Goal: Book appointment/travel/reservation

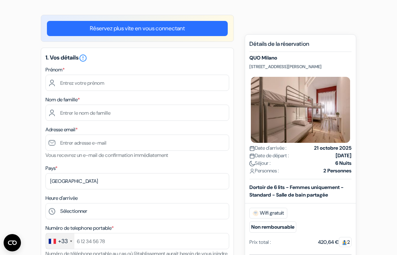
scroll to position [51, 0]
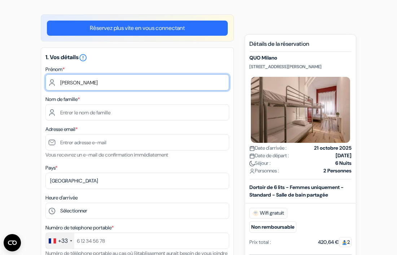
type input "Juliette"
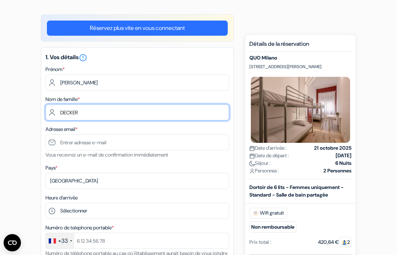
type input "DECKER"
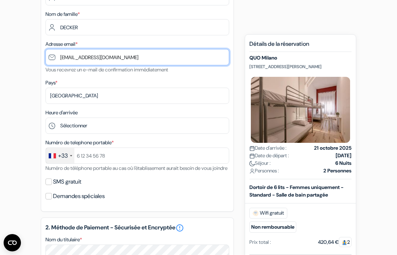
scroll to position [146, 0]
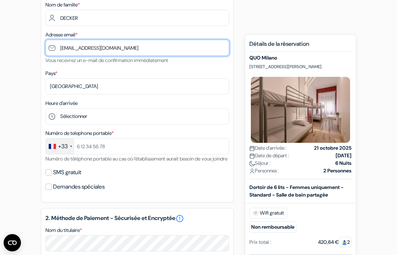
type input "[EMAIL_ADDRESS][DOMAIN_NAME]"
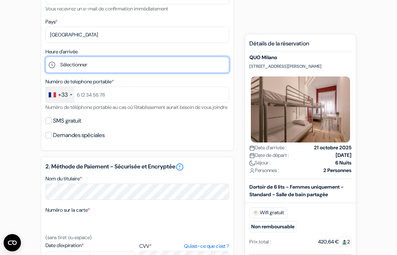
scroll to position [192, 0]
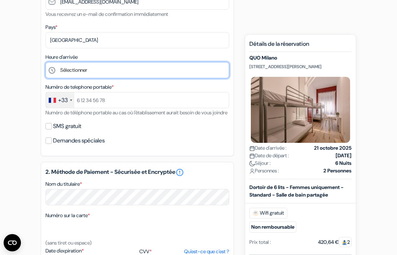
select select "14"
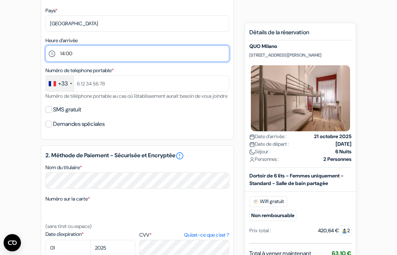
scroll to position [215, 0]
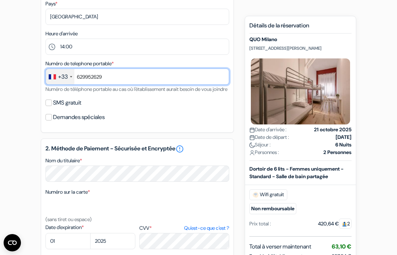
type input "629952629"
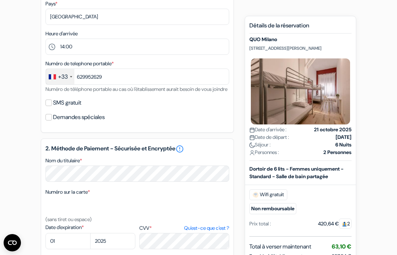
click at [95, 108] on div "SMS gratuit" at bounding box center [136, 103] width 183 height 10
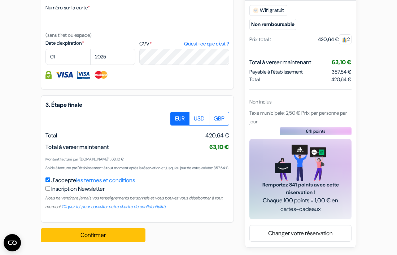
scroll to position [417, 0]
click at [195, 199] on small "Nous ne vendrons jamais vos renseignements personnels et vous pouvez vous désab…" at bounding box center [133, 202] width 177 height 14
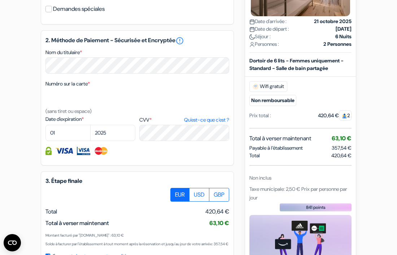
scroll to position [323, 0]
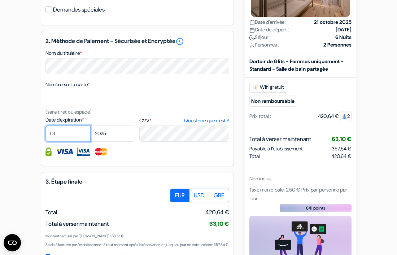
click at [72, 142] on select "01 02 03 04 05 06 07 08 09 10 11 12" at bounding box center [67, 133] width 45 height 16
select select "07"
select select "2028"
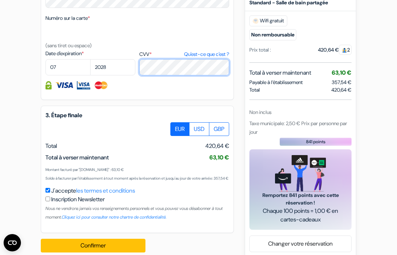
scroll to position [390, 0]
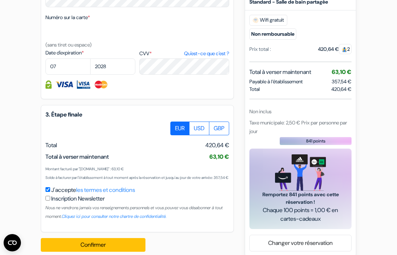
click at [149, 160] on div "3. Étape finale EUR USD GBP Total J'accepte" at bounding box center [137, 168] width 193 height 127
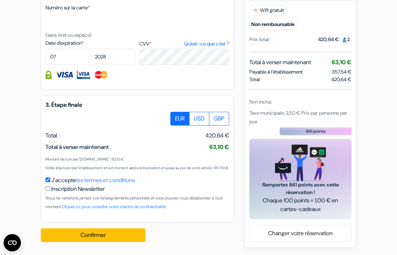
scroll to position [417, 0]
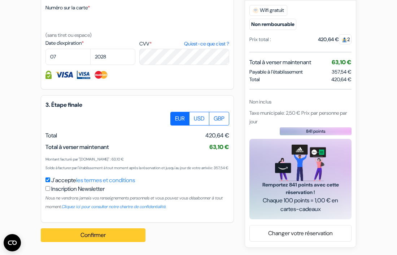
click at [100, 234] on button "Confirmer Loading..." at bounding box center [93, 235] width 105 height 14
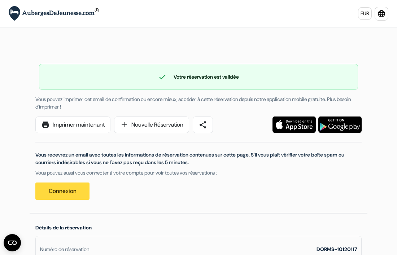
click at [71, 127] on link "print Imprimer maintenant" at bounding box center [72, 124] width 75 height 17
